Goal: Task Accomplishment & Management: Manage account settings

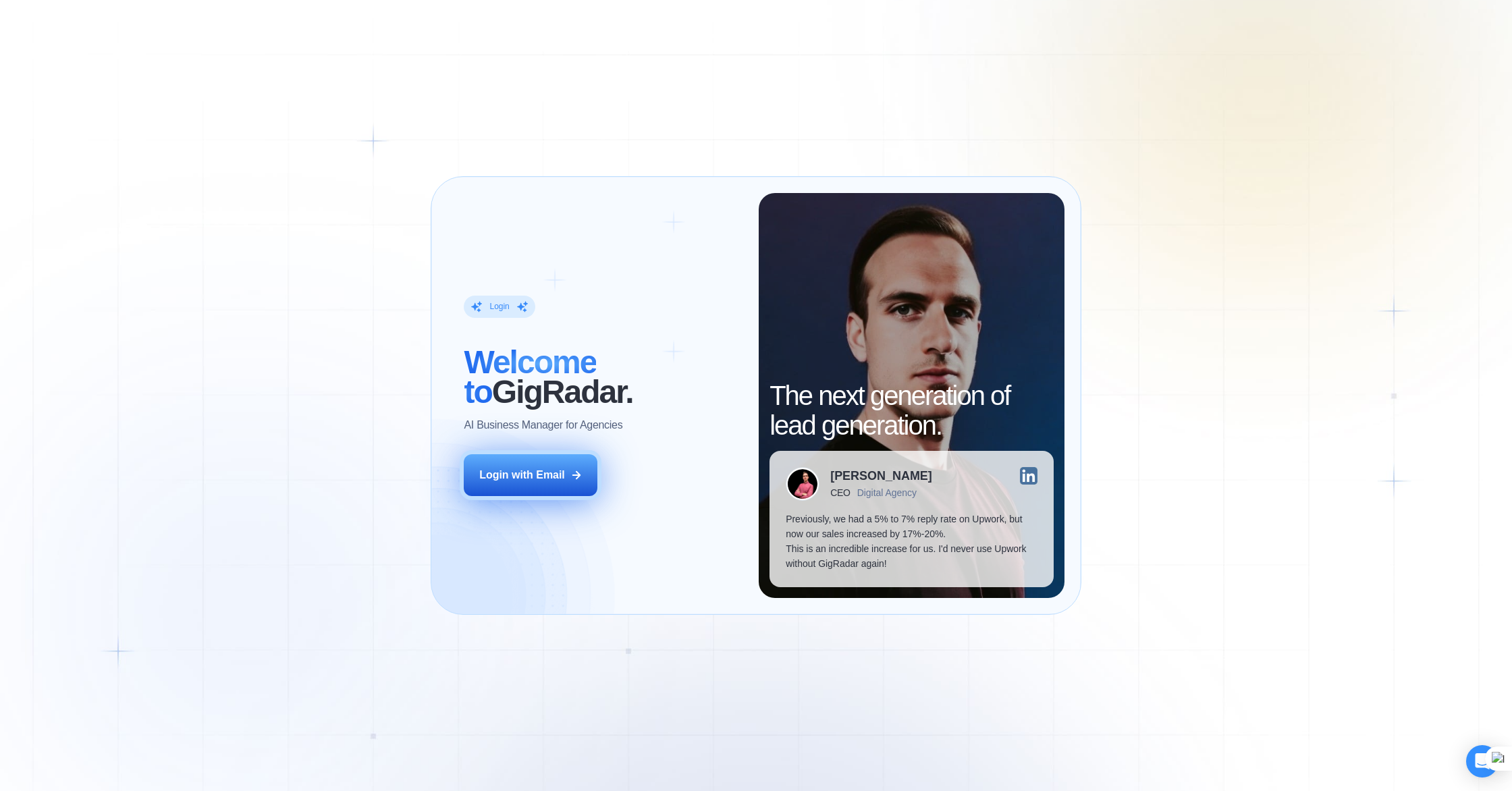
click at [521, 478] on div "Login with Email" at bounding box center [521, 475] width 85 height 15
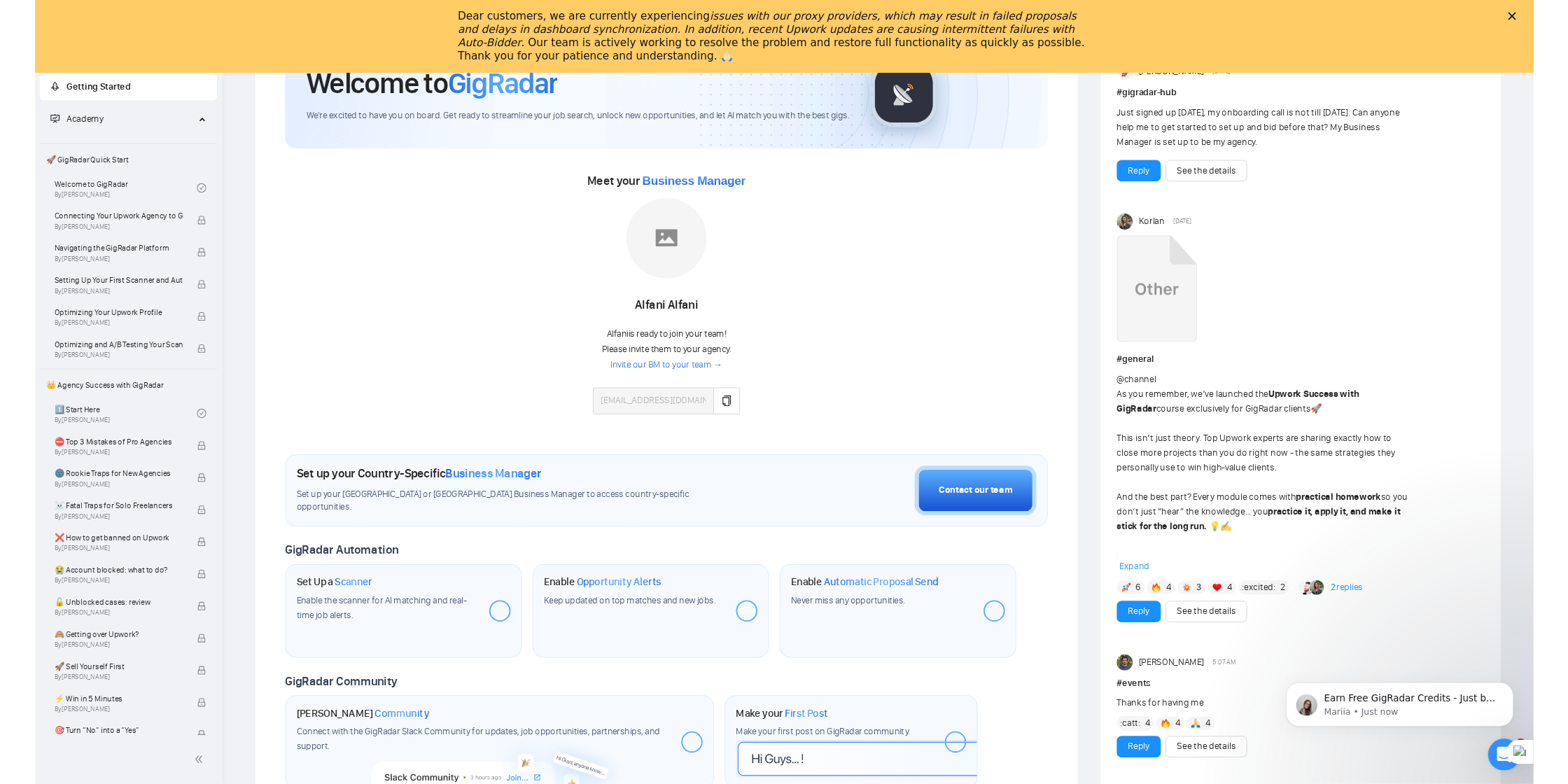
scroll to position [133, 0]
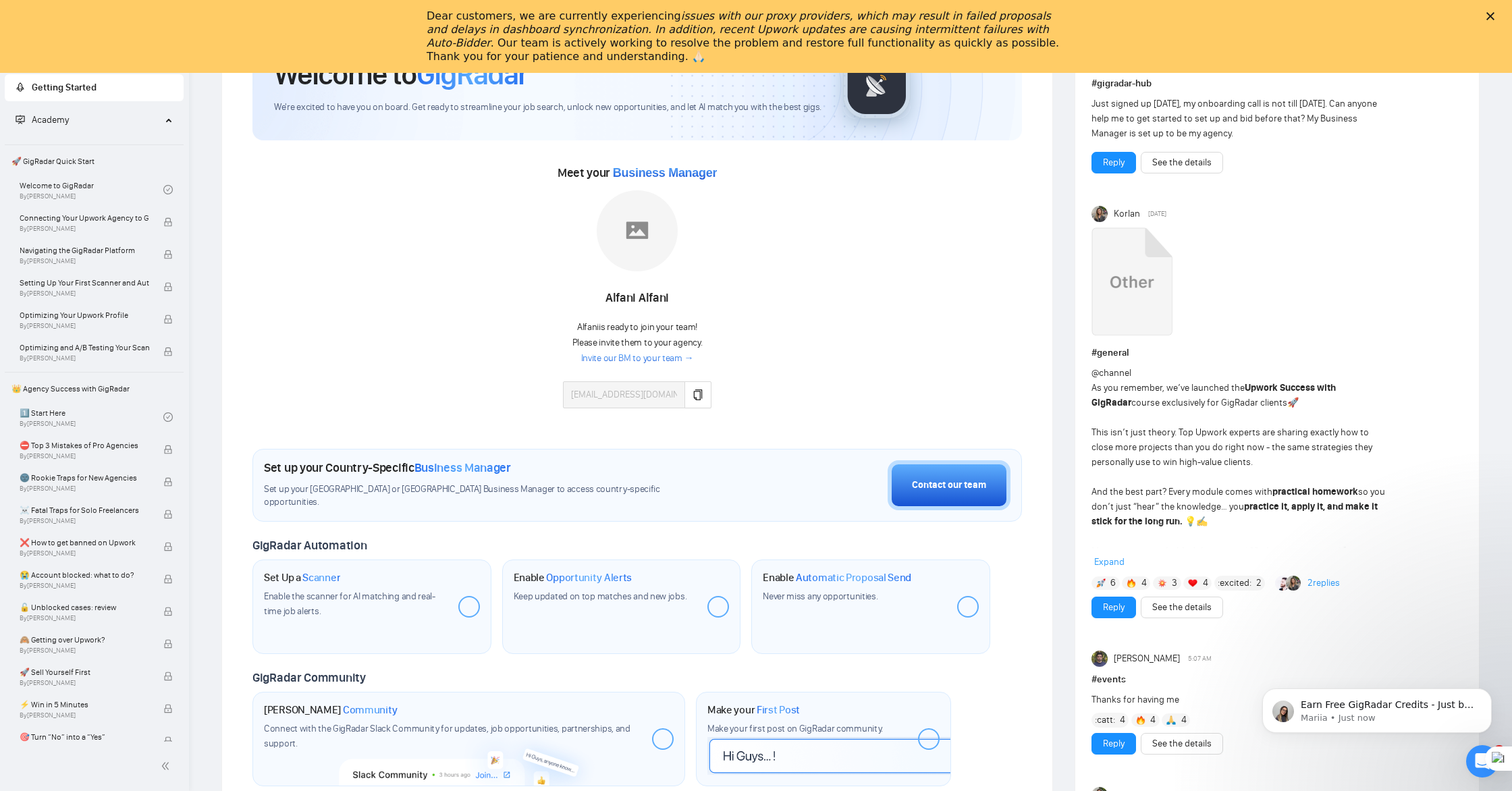
click at [1493, 18] on icon "Close" at bounding box center [1490, 16] width 8 height 8
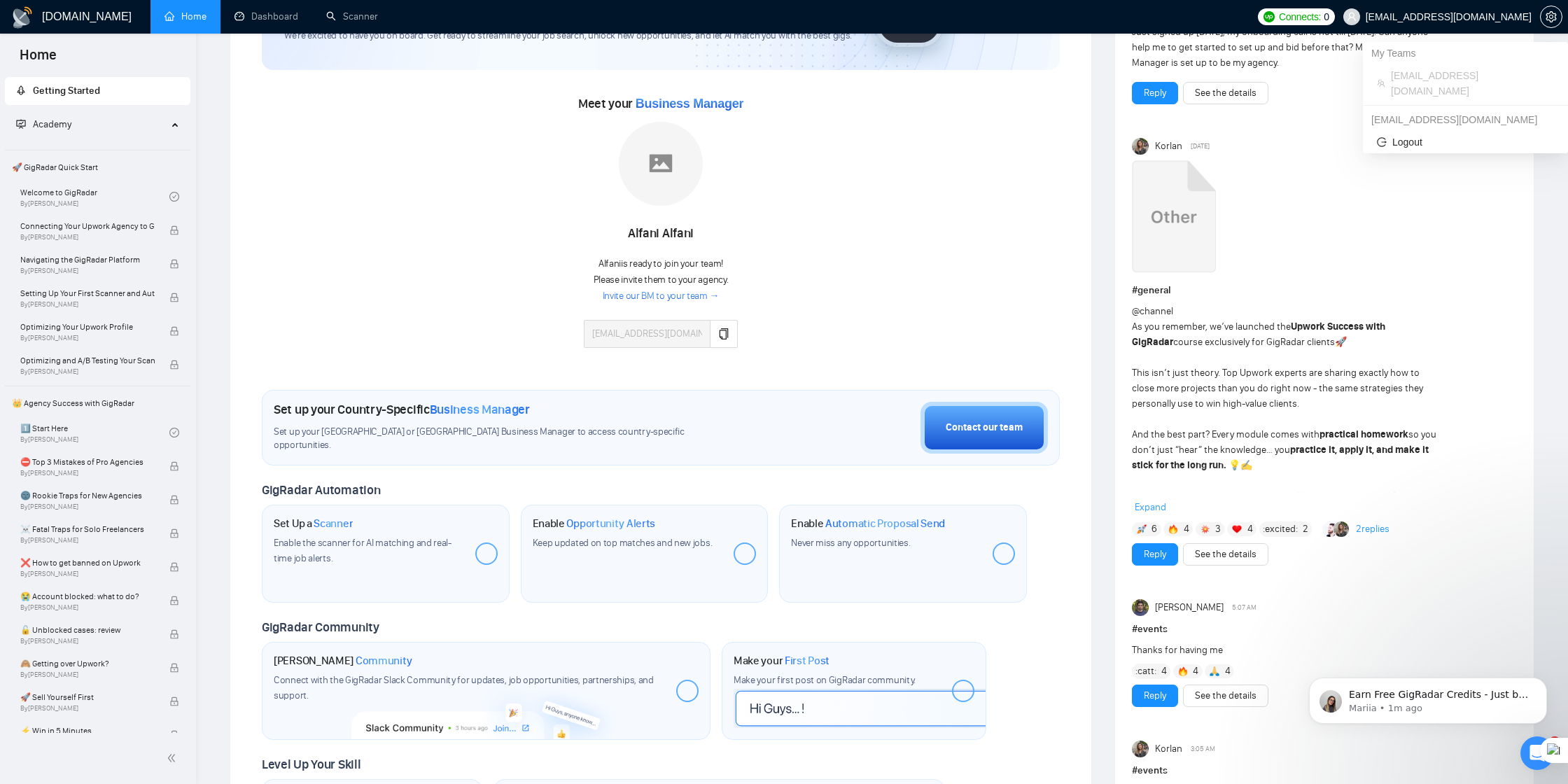
click at [1512, 17] on span "support@dynastytaxrelief.com" at bounding box center [1449, 17] width 166 height 0
click at [1555, 19] on icon "setting" at bounding box center [1550, 17] width 10 height 11
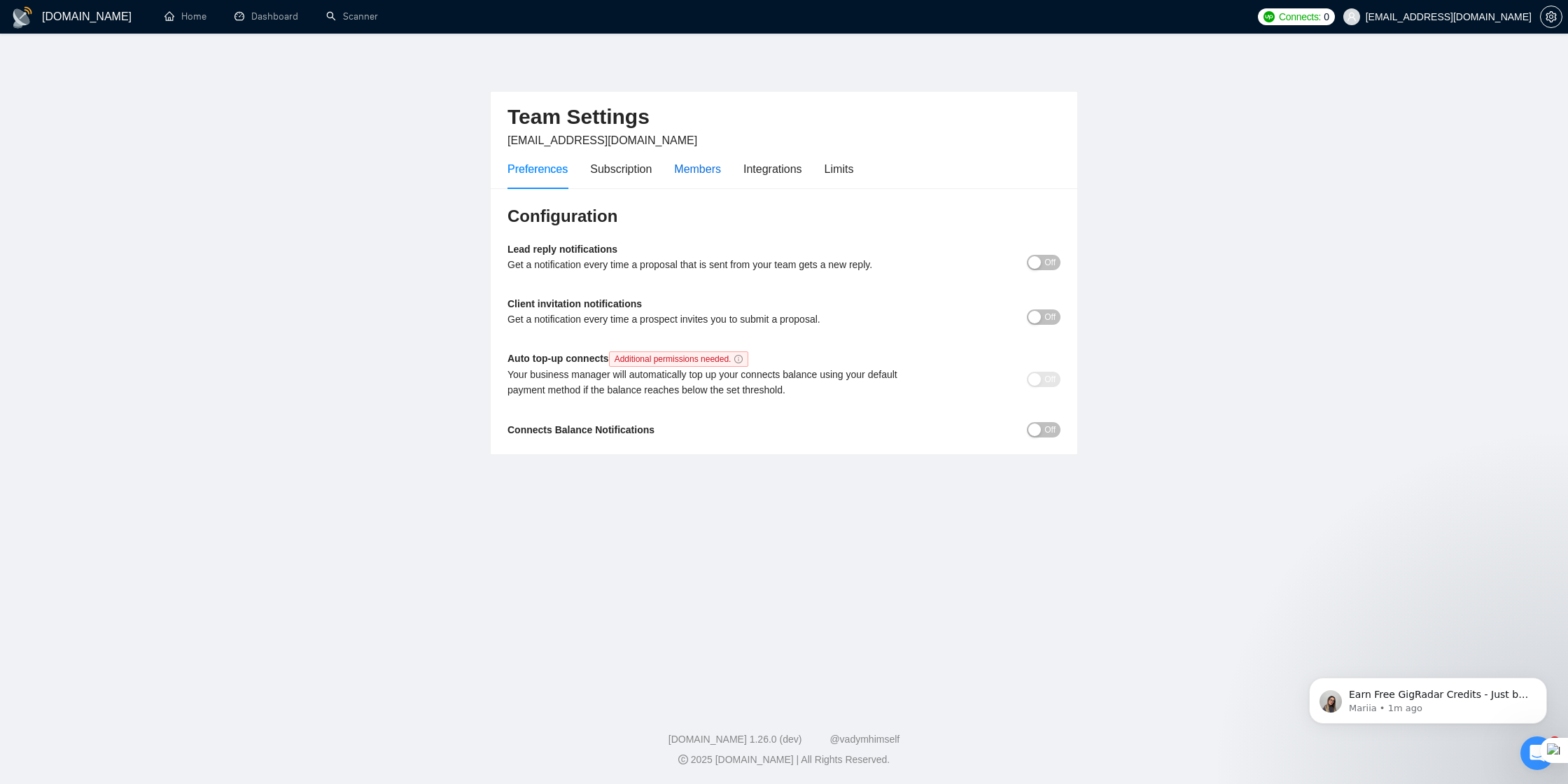
click at [699, 171] on div "Members" at bounding box center [697, 169] width 47 height 18
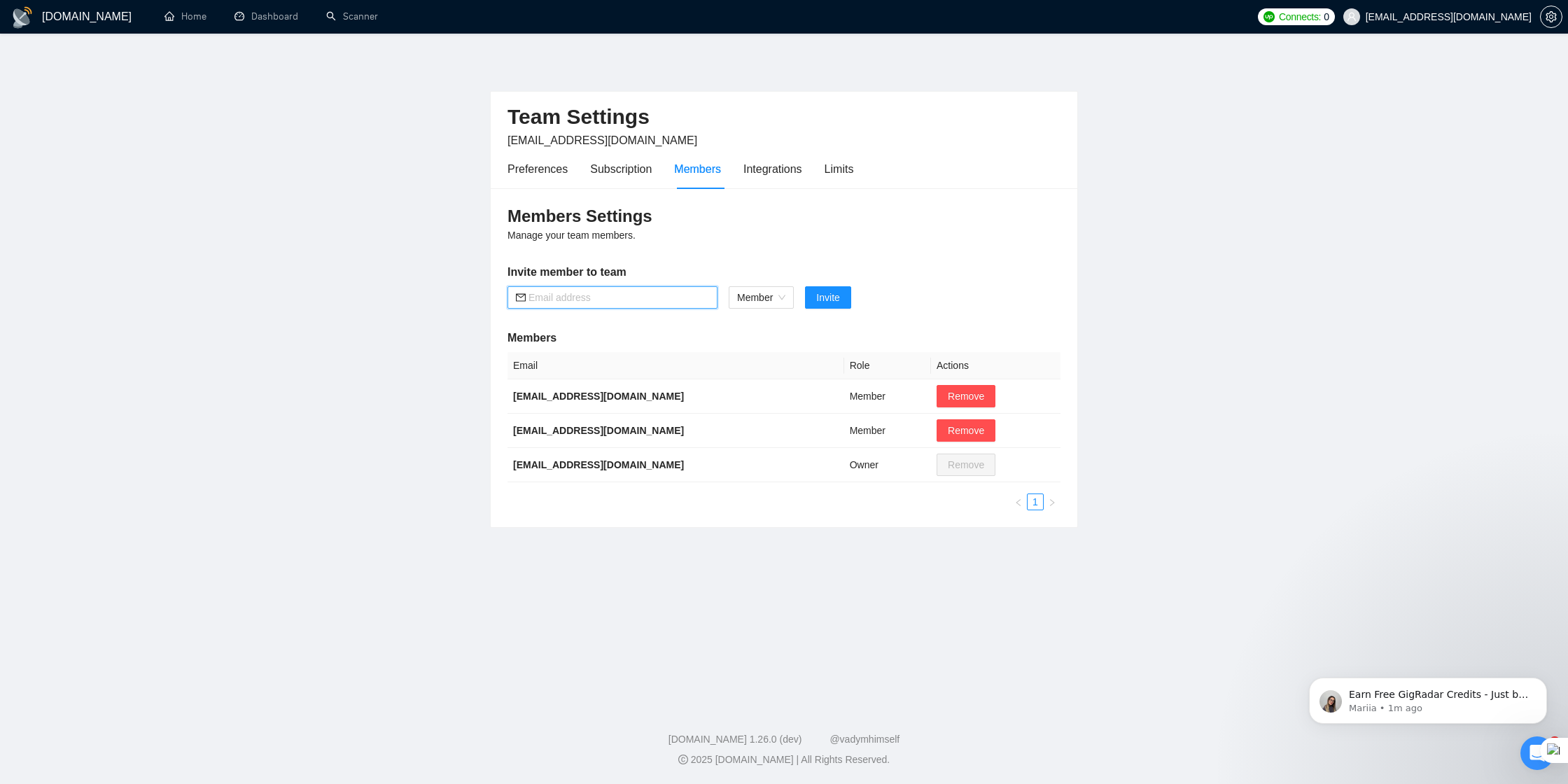
click at [621, 294] on input "text" at bounding box center [619, 297] width 181 height 16
type input "nanciekem3@gmail.com"
click at [839, 299] on span "Invite" at bounding box center [827, 297] width 23 height 16
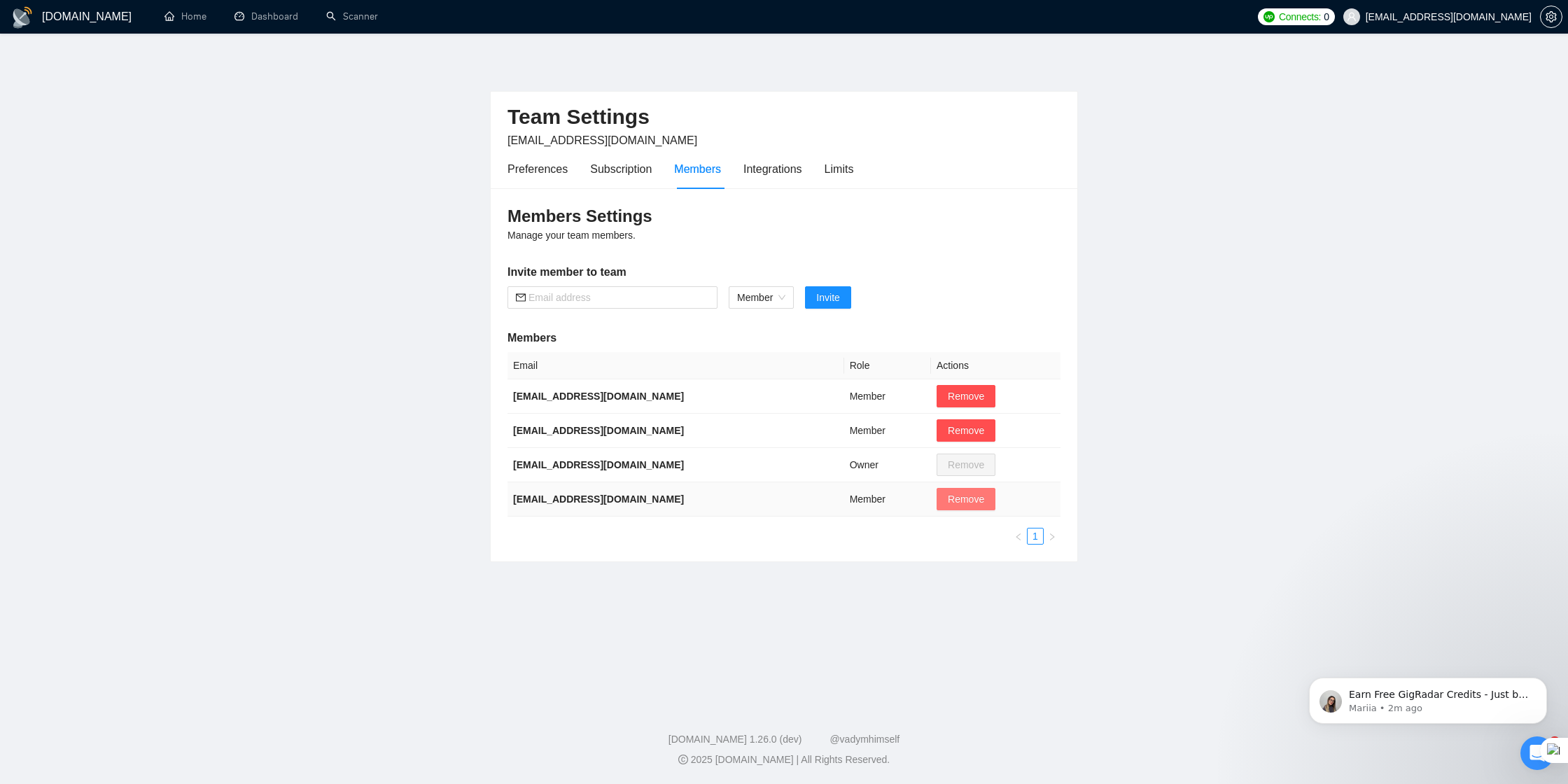
click at [952, 498] on span "Remove" at bounding box center [965, 499] width 36 height 16
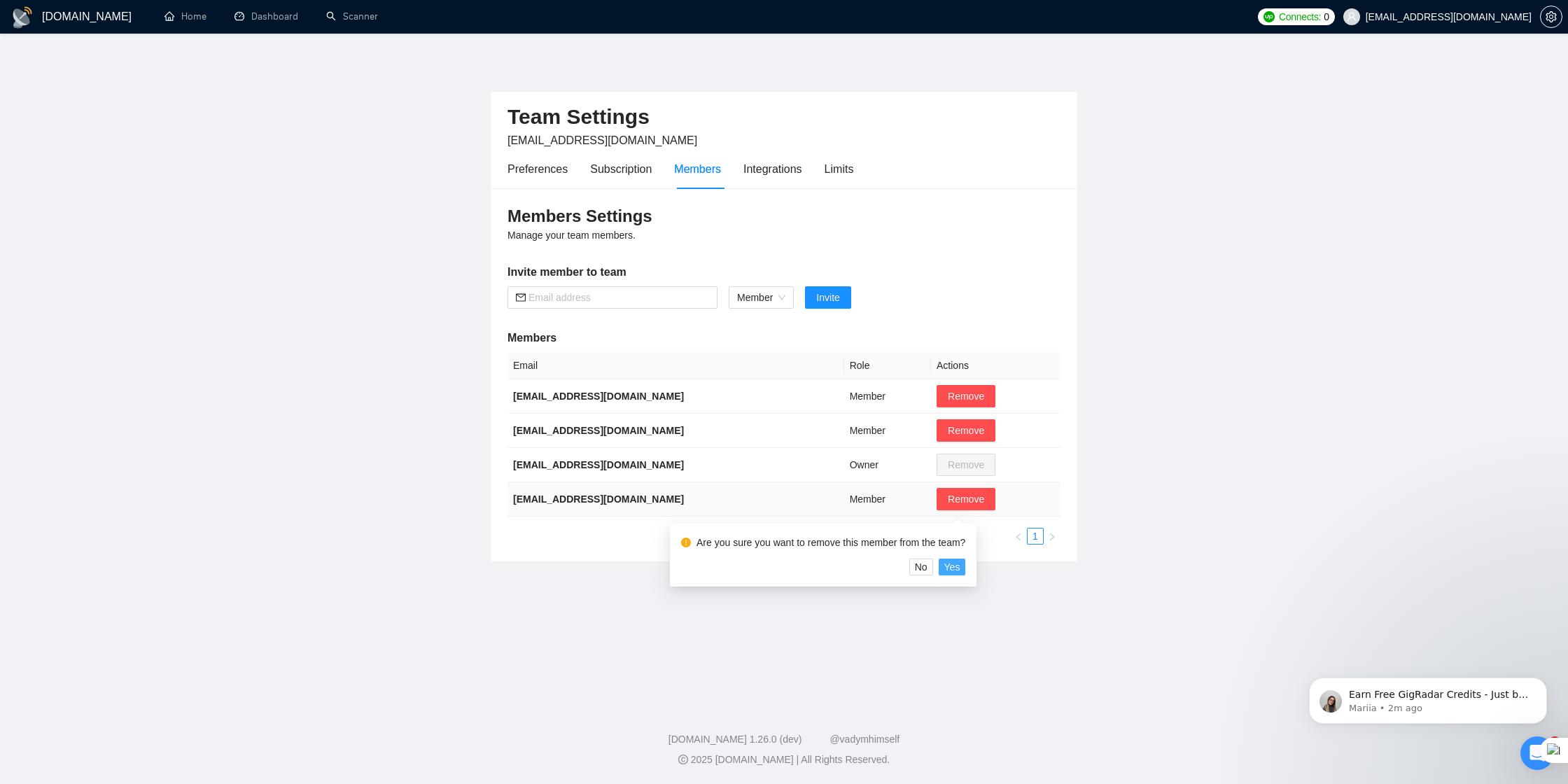
click at [960, 569] on span "Yes" at bounding box center [952, 567] width 16 height 16
click at [959, 569] on span "Yes" at bounding box center [952, 567] width 16 height 16
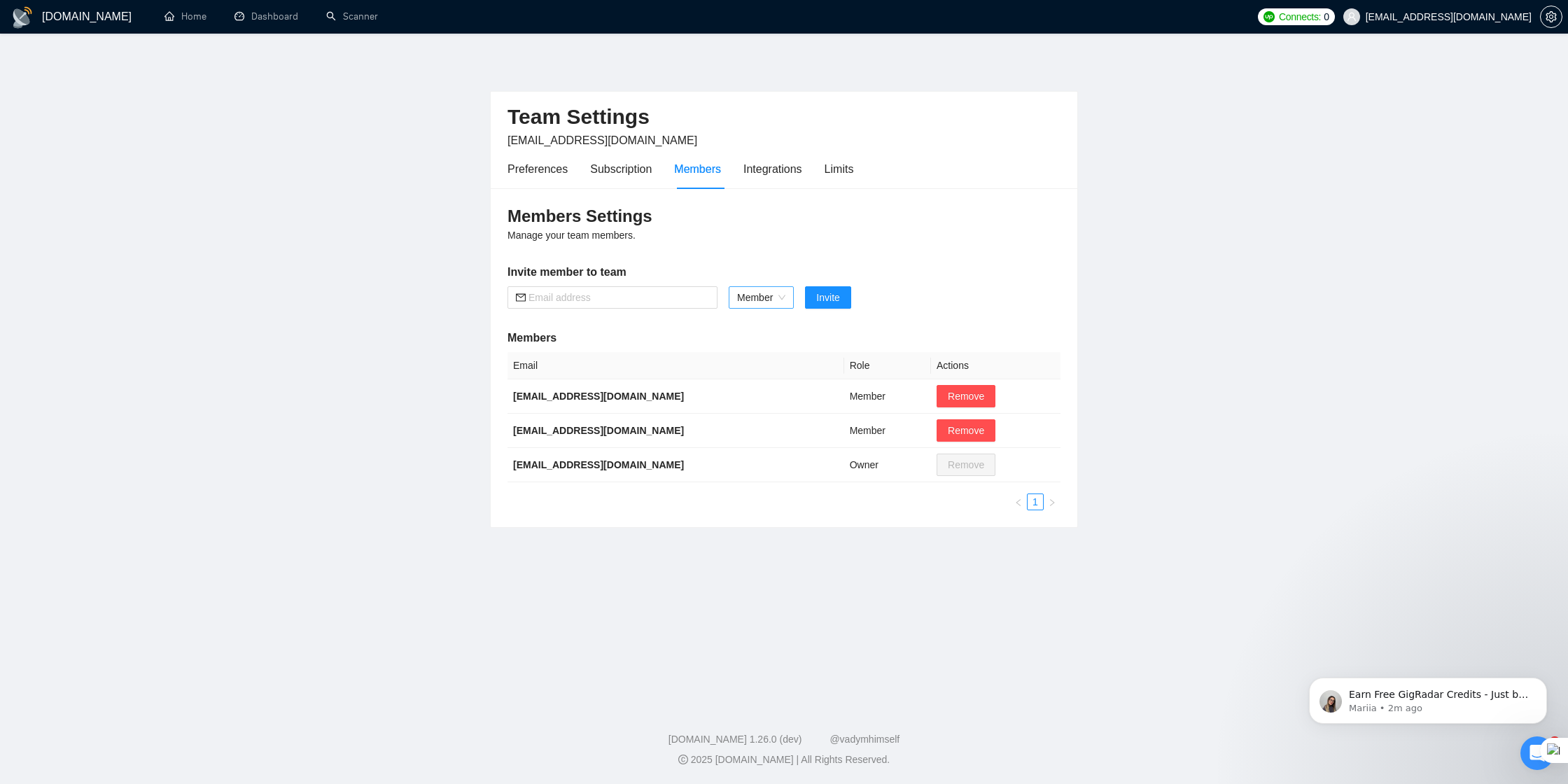
click at [777, 299] on span "Member" at bounding box center [762, 297] width 48 height 21
click at [768, 323] on div "Admin" at bounding box center [762, 325] width 49 height 16
click at [633, 296] on input "text" at bounding box center [619, 297] width 181 height 16
type input "nanciekem3@gmail.com"
click at [826, 298] on span "Invite" at bounding box center [819, 297] width 23 height 16
